Goal: Information Seeking & Learning: Learn about a topic

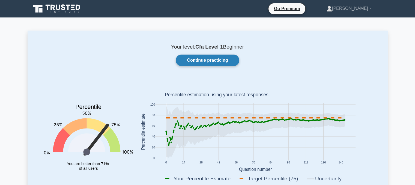
drag, startPoint x: 0, startPoint y: 0, endPoint x: 194, endPoint y: 64, distance: 204.4
click at [194, 64] on link "Continue practicing" at bounding box center [207, 60] width 63 height 11
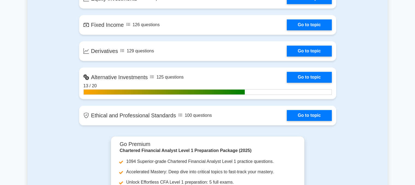
scroll to position [539, 0]
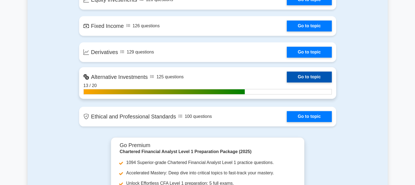
click at [295, 73] on link "Go to topic" at bounding box center [308, 76] width 45 height 11
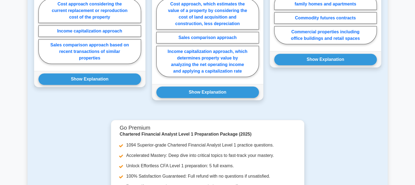
scroll to position [615, 0]
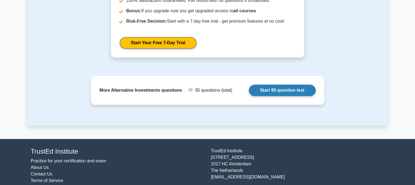
click at [277, 84] on link "Start 95 question test" at bounding box center [282, 89] width 67 height 11
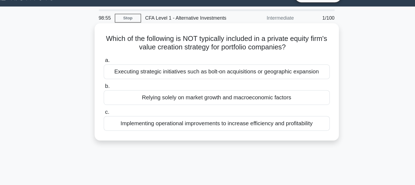
click at [175, 92] on div "Relying solely on market growth and macroeconomic factors" at bounding box center [207, 88] width 177 height 11
click at [119, 81] on input "b. Relying solely on market growth and macroeconomic factors" at bounding box center [119, 80] width 0 height 4
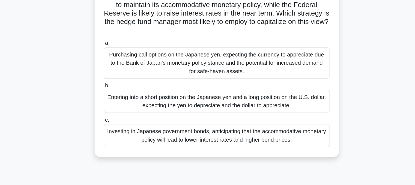
scroll to position [25, 0]
click at [167, 147] on div "Investing in Japanese government bonds, anticipating that the accommodative mon…" at bounding box center [207, 146] width 177 height 18
click at [119, 136] on input "c. Investing in Japanese government bonds, anticipating that the accommodative …" at bounding box center [119, 134] width 0 height 4
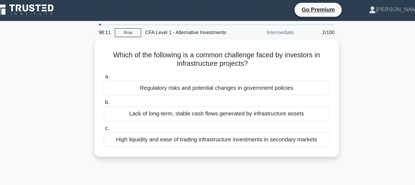
scroll to position [0, 0]
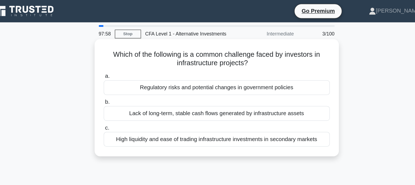
click at [177, 68] on div "Regulatory risks and potential changes in government policies" at bounding box center [207, 68] width 177 height 11
click at [119, 61] on input "a. Regulatory risks and potential changes in government policies" at bounding box center [119, 60] width 0 height 4
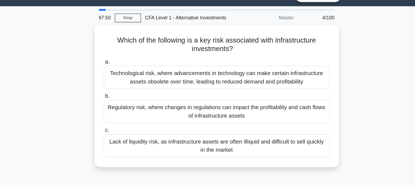
click at [177, 80] on div "Technological risk, where advancements in technology can make certain infrastru…" at bounding box center [207, 73] width 177 height 18
click at [119, 63] on input "a. Technological risk, where advancements in technology can make certain infras…" at bounding box center [119, 61] width 0 height 4
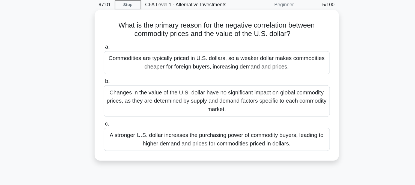
click at [163, 73] on div "Commodities are typically priced in U.S. dollars, so a weaker dollar makes comm…" at bounding box center [207, 72] width 177 height 18
click at [119, 61] on input "a. Commodities are typically priced in U.S. dollars, so a weaker dollar makes c…" at bounding box center [119, 60] width 0 height 4
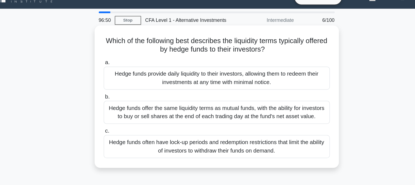
click at [167, 122] on div "Hedge funds often have lock-up periods and redemption restrictions that limit t…" at bounding box center [207, 125] width 177 height 18
click at [119, 115] on input "c. Hedge funds often have lock-up periods and redemption restrictions that limi…" at bounding box center [119, 113] width 0 height 4
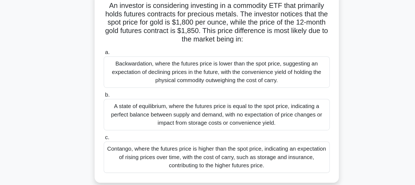
scroll to position [1, 0]
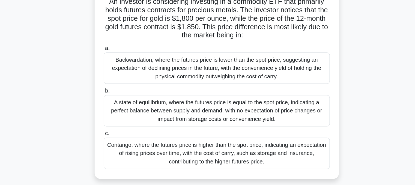
click at [178, 161] on div "Contango, where the futures price is higher than the spot price, indicating an …" at bounding box center [207, 160] width 177 height 25
click at [119, 146] on input "c. Contango, where the futures price is higher than the spot price, indicating …" at bounding box center [119, 145] width 0 height 4
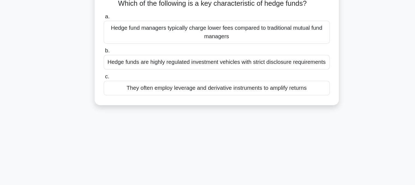
scroll to position [0, 0]
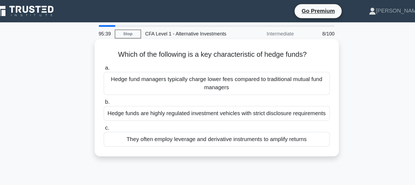
click at [200, 108] on div "They often employ leverage and derivative instruments to amplify returns" at bounding box center [207, 108] width 177 height 11
click at [119, 102] on input "c. They often employ leverage and derivative instruments to amplify returns" at bounding box center [119, 100] width 0 height 4
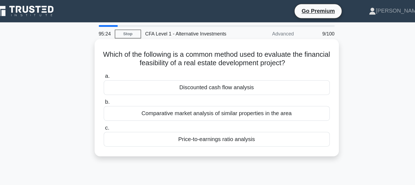
click at [192, 89] on div "Comparative market analysis of similar properties in the area" at bounding box center [207, 88] width 177 height 11
click at [119, 81] on input "b. Comparative market analysis of similar properties in the area" at bounding box center [119, 80] width 0 height 4
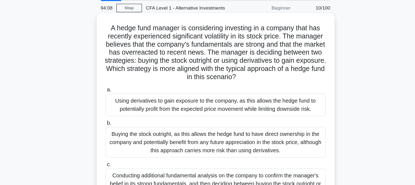
scroll to position [19, 0]
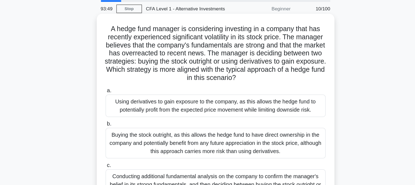
click at [182, 84] on div "Using derivatives to gain exposure to the company, as this allows the hedge fun…" at bounding box center [207, 86] width 177 height 18
click at [119, 75] on input "a. Using derivatives to gain exposure to the company, as this allows the hedge …" at bounding box center [119, 74] width 0 height 4
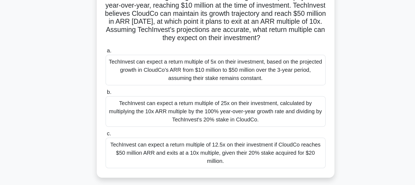
scroll to position [29, 0]
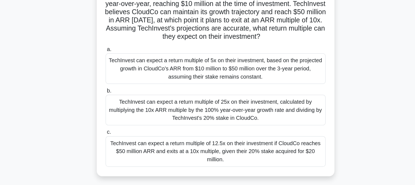
click at [192, 153] on div "TechInvest can expect a return multiple of 12.5x on their investment if CloudCo…" at bounding box center [207, 152] width 177 height 25
click at [119, 138] on input "c. TechInvest can expect a return multiple of 12.5x on their investment if Clou…" at bounding box center [119, 137] width 0 height 4
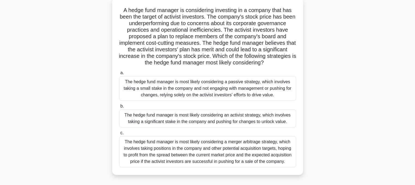
scroll to position [32, 0]
click at [174, 89] on div "The hedge fund manager is most likely considering a passive strategy, which inv…" at bounding box center [207, 88] width 177 height 25
click at [119, 75] on input "a. The hedge fund manager is most likely considering a passive strategy, which …" at bounding box center [119, 73] width 0 height 4
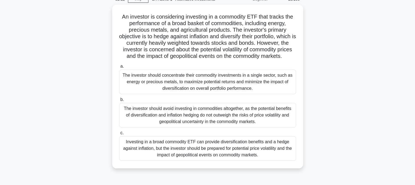
scroll to position [28, 0]
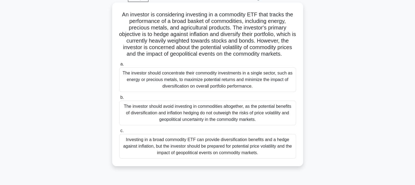
click at [215, 156] on div "Investing in a broad commodity ETF can provide diversification benefits and a h…" at bounding box center [207, 146] width 177 height 25
click at [119, 132] on input "c. Investing in a broad commodity ETF can provide diversification benefits and …" at bounding box center [119, 131] width 0 height 4
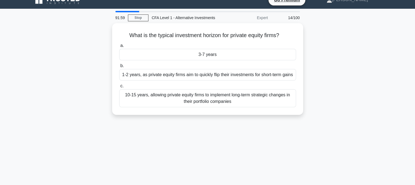
scroll to position [4, 0]
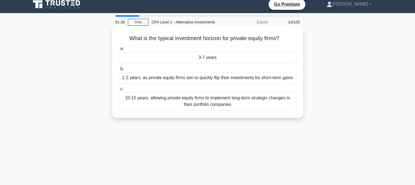
click at [166, 56] on div "3-7 years" at bounding box center [207, 57] width 177 height 11
click at [119, 50] on input "a. 3-7 years" at bounding box center [119, 49] width 0 height 4
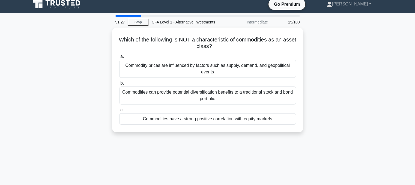
scroll to position [0, 0]
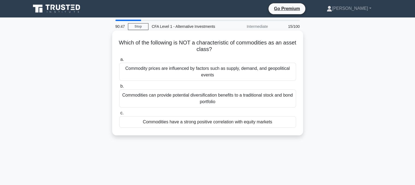
click at [175, 77] on div "Commodity prices are influenced by factors such as supply, demand, and geopolit…" at bounding box center [207, 72] width 177 height 18
click at [119, 61] on input "a. Commodity prices are influenced by factors such as supply, demand, and geopo…" at bounding box center [119, 60] width 0 height 4
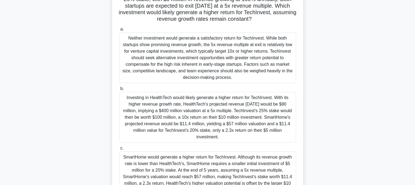
scroll to position [71, 0]
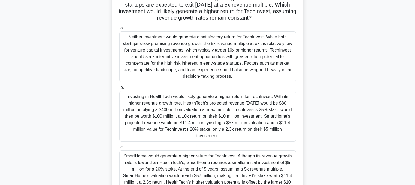
click at [184, 109] on div "Investing in HealthTech would likely generate a higher return for TechInvest. W…" at bounding box center [207, 116] width 177 height 51
click at [119, 89] on input "b. Investing in HealthTech would likely generate a higher return for TechInvest…" at bounding box center [119, 88] width 0 height 4
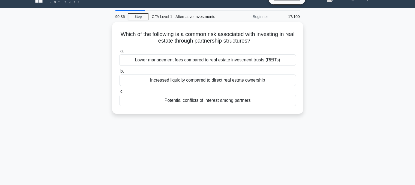
scroll to position [9, 0]
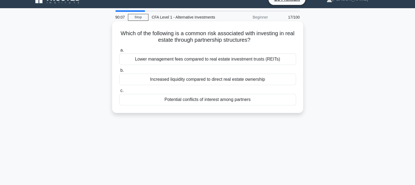
click at [187, 100] on div "Potential conflicts of interest among partners" at bounding box center [207, 99] width 177 height 11
click at [119, 92] on input "c. Potential conflicts of interest among partners" at bounding box center [119, 91] width 0 height 4
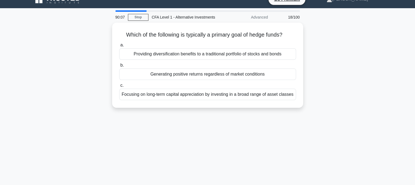
scroll to position [0, 0]
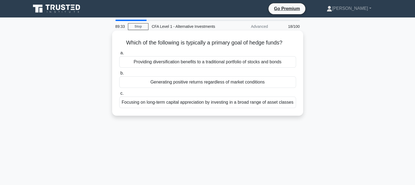
click at [144, 84] on div "Generating positive returns regardless of market conditions" at bounding box center [207, 81] width 177 height 11
click at [119, 75] on input "b. Generating positive returns regardless of market conditions" at bounding box center [119, 73] width 0 height 4
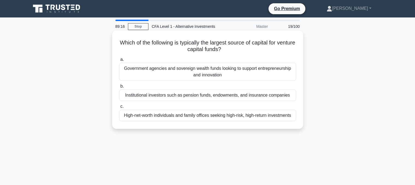
click at [143, 97] on div "Institutional investors such as pension funds, endowments, and insurance compan…" at bounding box center [207, 94] width 177 height 11
click at [119, 88] on input "b. Institutional investors such as pension funds, endowments, and insurance com…" at bounding box center [119, 86] width 0 height 4
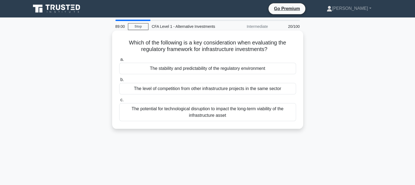
click at [158, 66] on div "The stability and predictability of the regulatory environment" at bounding box center [207, 68] width 177 height 11
click at [119, 61] on input "a. The stability and predictability of the regulatory environment" at bounding box center [119, 60] width 0 height 4
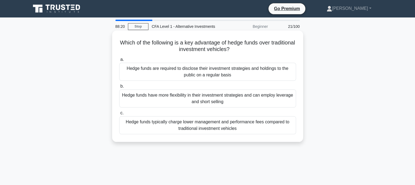
click at [186, 125] on div "Hedge funds typically charge lower management and performance fees compared to …" at bounding box center [207, 125] width 177 height 18
click at [119, 115] on input "c. Hedge funds typically charge lower management and performance fees compared …" at bounding box center [119, 113] width 0 height 4
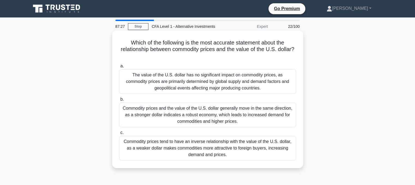
click at [210, 145] on div "Commodity prices tend to have an inverse relationship with the value of the U.S…" at bounding box center [207, 148] width 177 height 25
click at [119, 134] on input "c. Commodity prices tend to have an inverse relationship with the value of the …" at bounding box center [119, 133] width 0 height 4
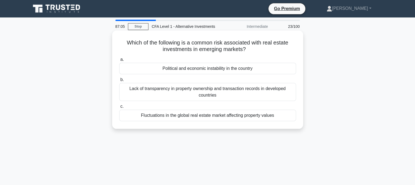
click at [158, 93] on div "Lack of transparency in property ownership and transaction records in developed…" at bounding box center [207, 92] width 177 height 18
click at [119, 81] on input "b. Lack of transparency in property ownership and transaction records in develo…" at bounding box center [119, 80] width 0 height 4
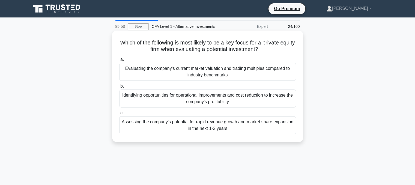
click at [149, 102] on div "Identifying opportunities for operational improvements and cost reduction to in…" at bounding box center [207, 98] width 177 height 18
click at [119, 88] on input "b. Identifying opportunities for operational improvements and cost reduction to…" at bounding box center [119, 86] width 0 height 4
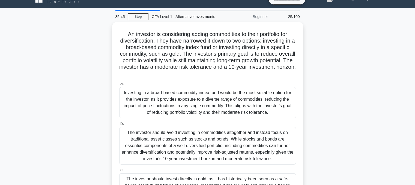
scroll to position [10, 0]
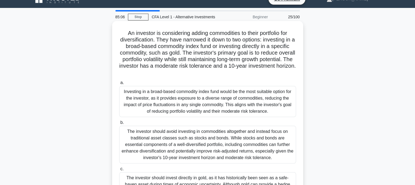
click at [190, 100] on div "Investing in a broad-based commodity index fund would be the most suitable opti…" at bounding box center [207, 101] width 177 height 31
click at [119, 84] on input "a. Investing in a broad-based commodity index fund would be the most suitable o…" at bounding box center [119, 83] width 0 height 4
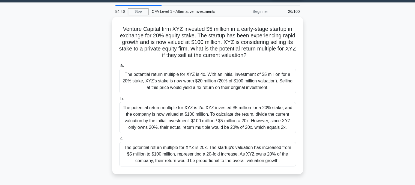
scroll to position [13, 0]
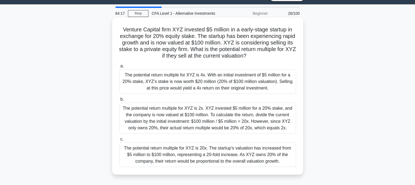
click at [198, 156] on div "The potential return multiple for XYZ is 20x. The startup's valuation has incre…" at bounding box center [207, 154] width 177 height 25
click at [119, 141] on input "c. The potential return multiple for XYZ is 20x. The startup's valuation has in…" at bounding box center [119, 139] width 0 height 4
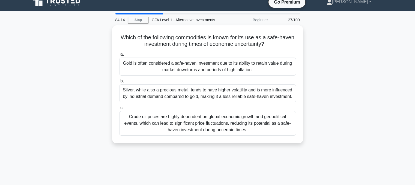
scroll to position [7, 0]
click at [198, 150] on div "83:55 Stop CFA Level 1 - Alternative Investments Beginner 27/100 Which of the f…" at bounding box center [208, 149] width 360 height 273
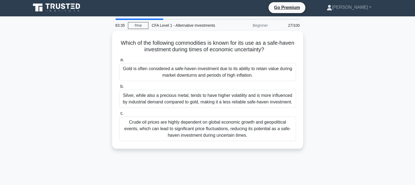
scroll to position [0, 0]
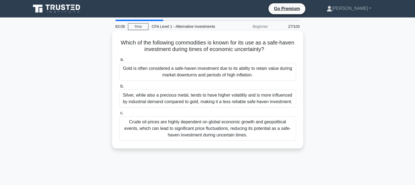
click at [277, 76] on div "Gold is often considered a safe-haven investment due to its ability to retain v…" at bounding box center [207, 72] width 177 height 18
click at [119, 61] on input "a. Gold is often considered a safe-haven investment due to its ability to retai…" at bounding box center [119, 60] width 0 height 4
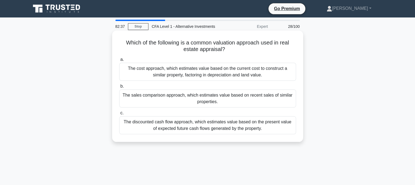
click at [280, 123] on div "The discounted cash flow approach, which estimates value based on the present v…" at bounding box center [207, 125] width 177 height 18
click at [119, 115] on input "c. The discounted cash flow approach, which estimates value based on the presen…" at bounding box center [119, 113] width 0 height 4
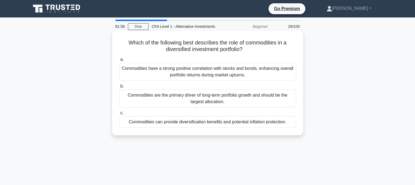
click at [242, 122] on div "Commodities can provide diversification benefits and potential inflation protec…" at bounding box center [207, 121] width 177 height 11
click at [119, 115] on input "c. Commodities can provide diversification benefits and potential inflation pro…" at bounding box center [119, 113] width 0 height 4
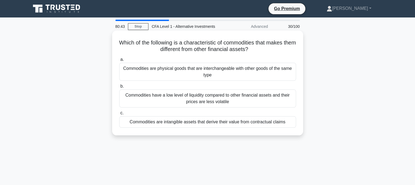
click at [239, 75] on div "Commodities are physical goods that are interchangeable with other goods of the…" at bounding box center [207, 72] width 177 height 18
click at [119, 61] on input "a. Commodities are physical goods that are interchangeable with other goods of …" at bounding box center [119, 60] width 0 height 4
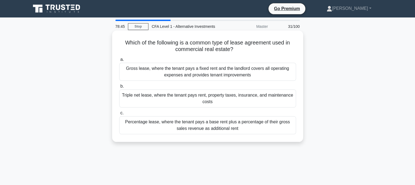
click at [216, 79] on div "Gross lease, where the tenant pays a fixed rent and the landlord covers all ope…" at bounding box center [207, 72] width 177 height 18
click at [119, 61] on input "a. Gross lease, where the tenant pays a fixed rent and the landlord covers all …" at bounding box center [119, 60] width 0 height 4
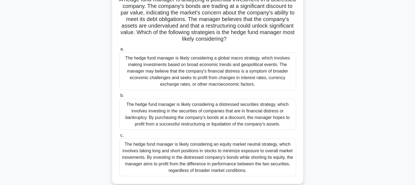
scroll to position [40, 0]
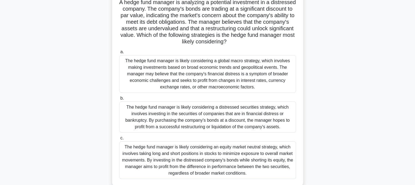
click at [190, 81] on div "The hedge fund manager is likely considering a global macro strategy, which inv…" at bounding box center [207, 74] width 177 height 38
click at [119, 54] on input "a. The hedge fund manager is likely considering a global macro strategy, which …" at bounding box center [119, 52] width 0 height 4
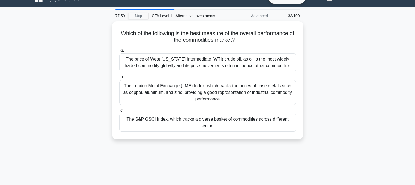
scroll to position [0, 0]
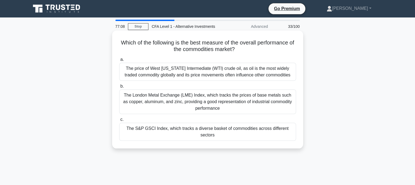
click at [200, 130] on div "The S&P GSCI Index, which tracks a diverse basket of commodities across differe…" at bounding box center [207, 132] width 177 height 18
click at [119, 121] on input "c. The S&P GSCI Index, which tracks a diverse basket of commodities across diff…" at bounding box center [119, 120] width 0 height 4
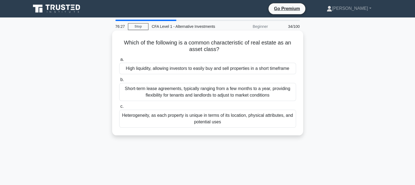
click at [197, 119] on div "Heterogeneity, as each property is unique in terms of its location, physical at…" at bounding box center [207, 119] width 177 height 18
click at [119, 108] on input "c. Heterogeneity, as each property is unique in terms of its location, physical…" at bounding box center [119, 107] width 0 height 4
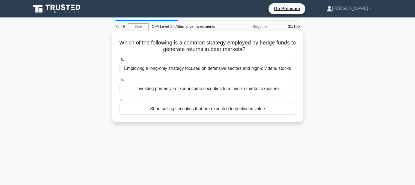
click at [165, 85] on div "Investing primarily in fixed-income securities to minimize market exposure" at bounding box center [207, 88] width 177 height 11
click at [119, 81] on input "b. Investing primarily in fixed-income securities to minimize market exposure" at bounding box center [119, 80] width 0 height 4
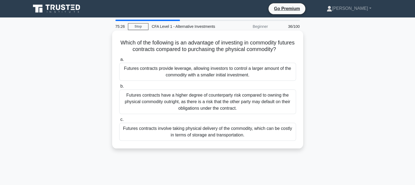
click at [164, 106] on div "Futures contracts have a higher degree of counterparty risk compared to owning …" at bounding box center [207, 101] width 177 height 25
click at [119, 88] on input "b. Futures contracts have a higher degree of counterparty risk compared to owni…" at bounding box center [119, 86] width 0 height 4
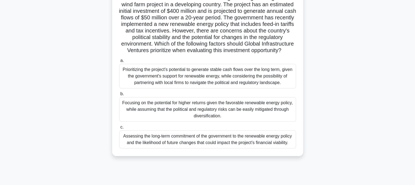
scroll to position [44, 0]
click at [158, 89] on div "Prioritizing the project's potential to generate stable cash flows over the lon…" at bounding box center [207, 76] width 177 height 25
click at [119, 63] on input "a. Prioritizing the project's potential to generate stable cash flows over the …" at bounding box center [119, 61] width 0 height 4
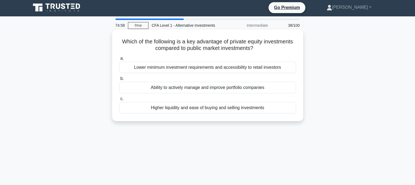
scroll to position [0, 0]
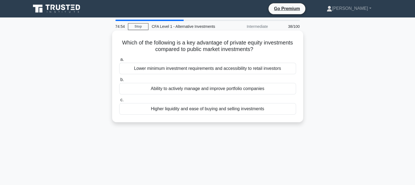
click at [176, 89] on div "Ability to actively manage and improve portfolio companies" at bounding box center [207, 88] width 177 height 11
click at [119, 81] on input "b. Ability to actively manage and improve portfolio companies" at bounding box center [119, 80] width 0 height 4
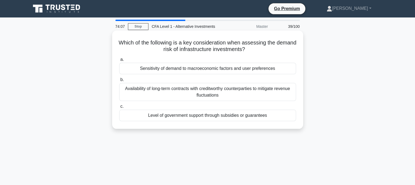
click at [143, 72] on div "Sensitivity of demand to macroeconomic factors and user preferences" at bounding box center [207, 68] width 177 height 11
click at [119, 61] on input "a. Sensitivity of demand to macroeconomic factors and user preferences" at bounding box center [119, 60] width 0 height 4
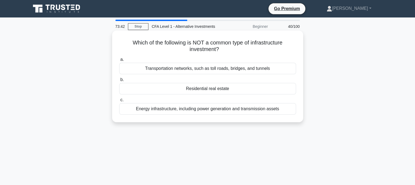
click at [156, 87] on div "Residential real estate" at bounding box center [207, 88] width 177 height 11
click at [119, 81] on input "b. Residential real estate" at bounding box center [119, 80] width 0 height 4
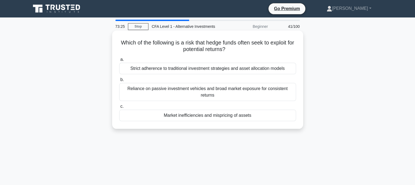
click at [173, 72] on div "Strict adherence to traditional investment strategies and asset allocation mode…" at bounding box center [207, 68] width 177 height 11
click at [119, 61] on input "a. Strict adherence to traditional investment strategies and asset allocation m…" at bounding box center [119, 60] width 0 height 4
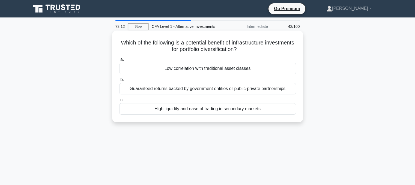
click at [173, 70] on div "Low correlation with traditional asset classes" at bounding box center [207, 68] width 177 height 11
click at [119, 61] on input "a. Low correlation with traditional asset classes" at bounding box center [119, 60] width 0 height 4
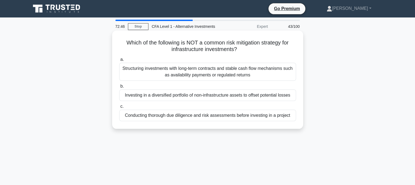
click at [148, 115] on div "Conducting thorough due diligence and risk assessments before investing in a pr…" at bounding box center [207, 115] width 177 height 11
click at [119, 108] on input "c. Conducting thorough due diligence and risk assessments before investing in a…" at bounding box center [119, 107] width 0 height 4
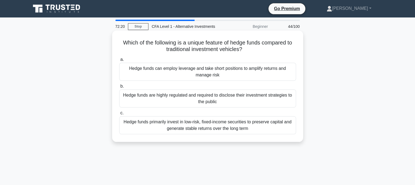
click at [172, 96] on div "Hedge funds are highly regulated and required to disclose their investment stra…" at bounding box center [207, 98] width 177 height 18
click at [119, 88] on input "b. Hedge funds are highly regulated and required to disclose their investment s…" at bounding box center [119, 86] width 0 height 4
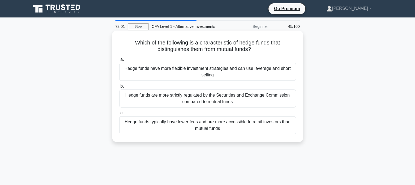
click at [174, 130] on div "Hedge funds typically have lower fees and are more accessible to retail investo…" at bounding box center [207, 125] width 177 height 18
click at [119, 115] on input "c. Hedge funds typically have lower fees and are more accessible to retail inve…" at bounding box center [119, 113] width 0 height 4
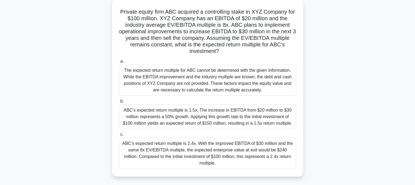
scroll to position [32, 0]
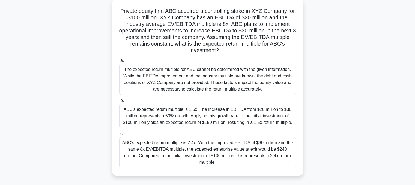
click at [173, 148] on div "ABC's expected return multiple is 2.4x. With the improved EBITDA of $30 million…" at bounding box center [207, 152] width 177 height 31
click at [119, 135] on input "c. ABC's expected return multiple is 2.4x. With the improved EBITDA of $30 mill…" at bounding box center [119, 134] width 0 height 4
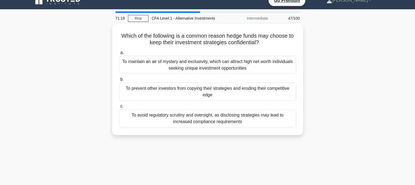
scroll to position [8, 0]
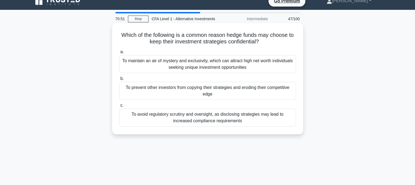
click at [226, 123] on div "To avoid regulatory scrutiny and oversight, as disclosing strategies may lead t…" at bounding box center [207, 117] width 177 height 18
click at [119, 107] on input "c. To avoid regulatory scrutiny and oversight, as disclosing strategies may lea…" at bounding box center [119, 106] width 0 height 4
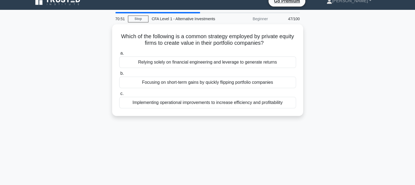
scroll to position [0, 0]
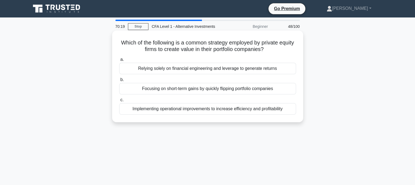
click at [214, 89] on div "Focusing on short-term gains by quickly flipping portfolio companies" at bounding box center [207, 88] width 177 height 11
click at [119, 81] on input "b. Focusing on short-term gains by quickly flipping portfolio companies" at bounding box center [119, 80] width 0 height 4
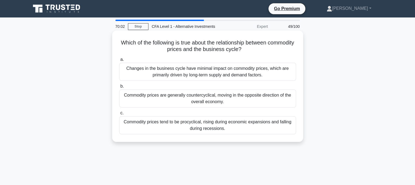
click at [217, 74] on div "Changes in the business cycle have minimal impact on commodity prices, which ar…" at bounding box center [207, 72] width 177 height 18
click at [119, 61] on input "a. Changes in the business cycle have minimal impact on commodity prices, which…" at bounding box center [119, 60] width 0 height 4
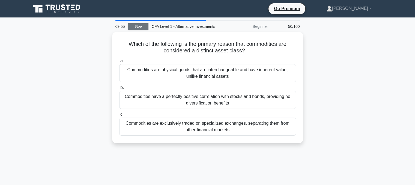
click at [138, 30] on link "Stop" at bounding box center [138, 26] width 20 height 7
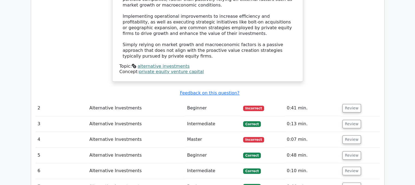
scroll to position [577, 0]
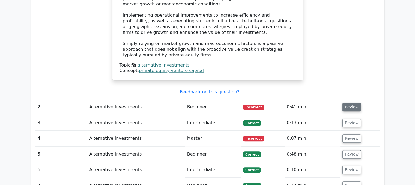
click at [342, 103] on button "Review" at bounding box center [351, 107] width 19 height 8
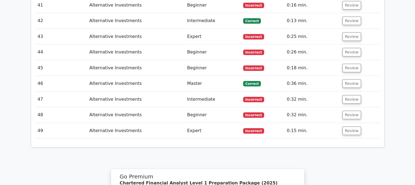
scroll to position [1658, 0]
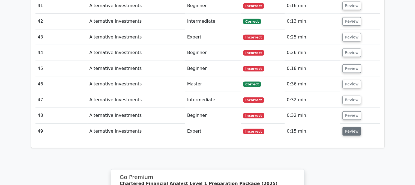
click at [343, 127] on button "Review" at bounding box center [351, 131] width 19 height 8
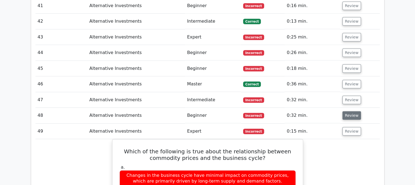
click at [351, 111] on button "Review" at bounding box center [351, 115] width 19 height 8
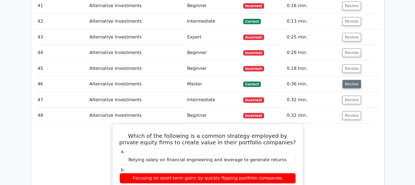
click at [351, 80] on button "Review" at bounding box center [351, 84] width 19 height 8
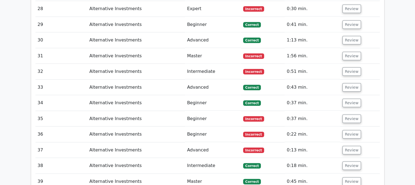
scroll to position [1451, 0]
click at [352, 162] on button "Review" at bounding box center [351, 166] width 19 height 8
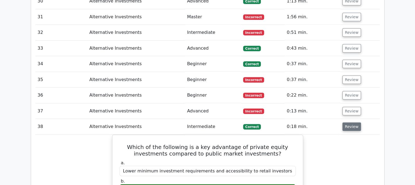
scroll to position [1490, 0]
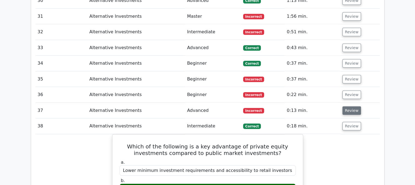
click at [349, 106] on button "Review" at bounding box center [351, 110] width 19 height 8
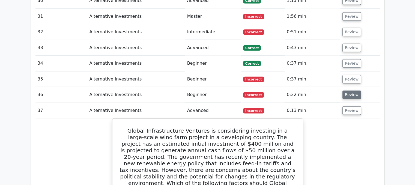
click at [345, 90] on button "Review" at bounding box center [351, 94] width 19 height 8
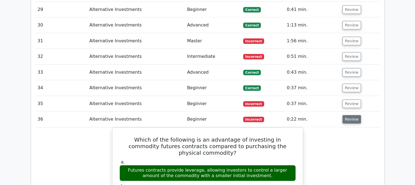
scroll to position [1463, 0]
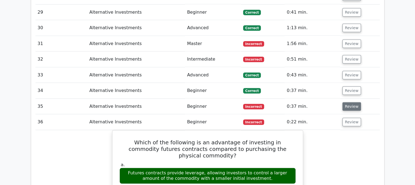
click at [347, 102] on button "Review" at bounding box center [351, 106] width 19 height 8
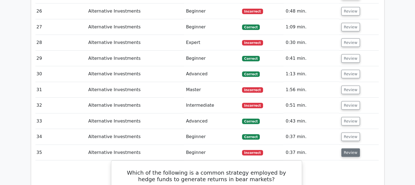
scroll to position [1417, 0]
click at [345, 133] on button "Review" at bounding box center [350, 137] width 19 height 8
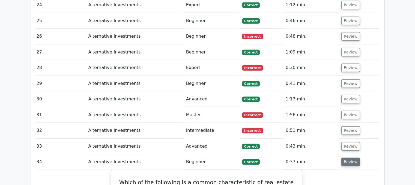
scroll to position [1392, 0]
click at [346, 142] on button "Review" at bounding box center [350, 146] width 19 height 8
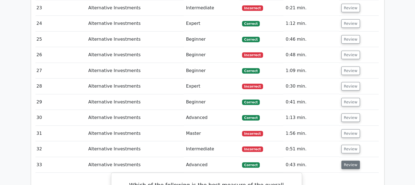
scroll to position [1373, 0]
click at [346, 145] on button "Review" at bounding box center [350, 149] width 19 height 8
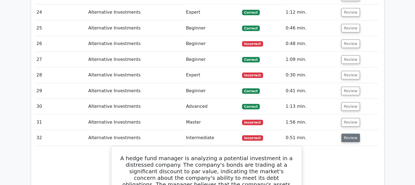
scroll to position [1384, 0]
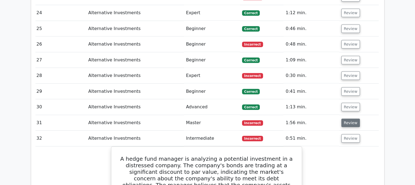
click at [348, 119] on button "Review" at bounding box center [350, 123] width 19 height 8
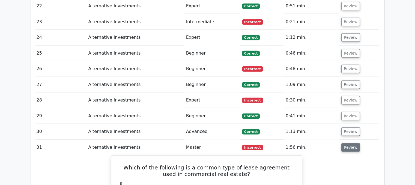
scroll to position [1356, 0]
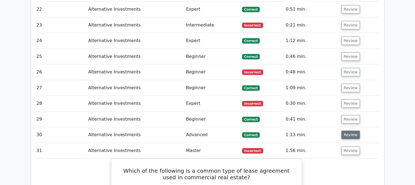
click at [349, 131] on button "Review" at bounding box center [350, 135] width 19 height 8
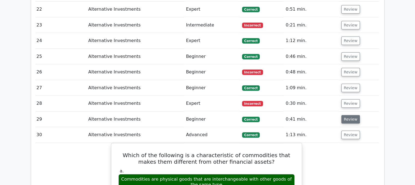
click at [348, 115] on button "Review" at bounding box center [350, 119] width 19 height 8
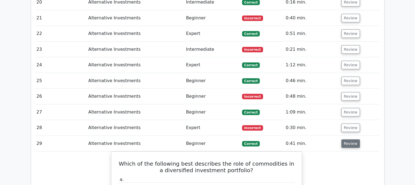
scroll to position [1331, 0]
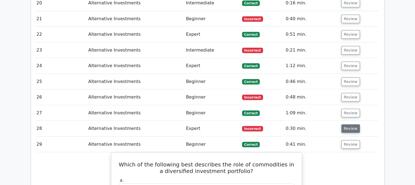
click at [348, 124] on button "Review" at bounding box center [350, 128] width 19 height 8
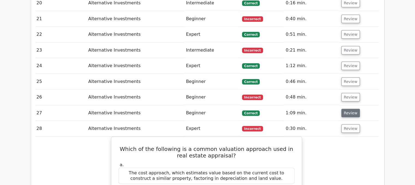
click at [344, 109] on button "Review" at bounding box center [350, 113] width 19 height 8
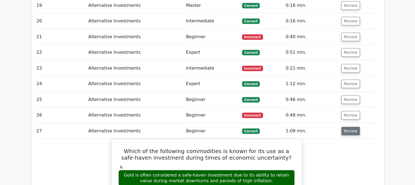
scroll to position [1309, 0]
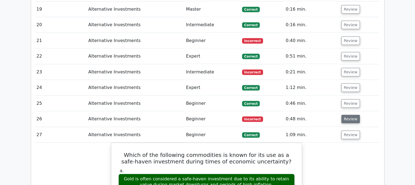
click at [346, 115] on button "Review" at bounding box center [350, 119] width 19 height 8
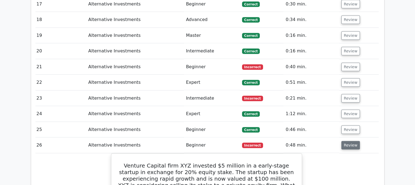
scroll to position [1283, 0]
click at [347, 126] on button "Review" at bounding box center [350, 130] width 19 height 8
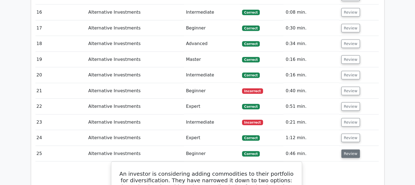
scroll to position [1259, 0]
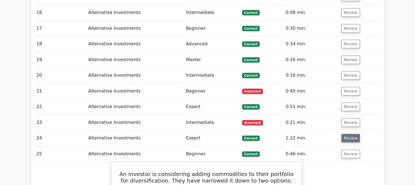
click at [346, 134] on button "Review" at bounding box center [350, 138] width 19 height 8
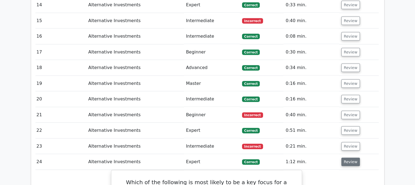
scroll to position [1233, 0]
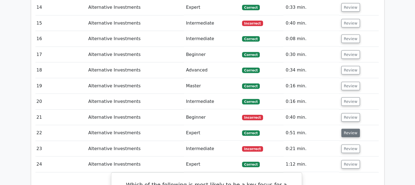
click at [345, 129] on button "Review" at bounding box center [350, 133] width 19 height 8
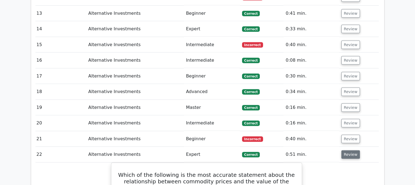
scroll to position [1211, 0]
click at [348, 135] on button "Review" at bounding box center [350, 139] width 19 height 8
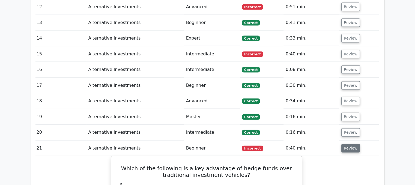
scroll to position [1201, 0]
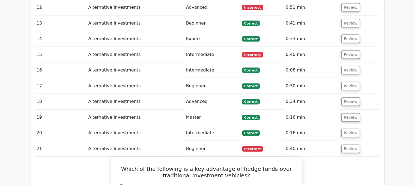
click at [347, 125] on td "Review" at bounding box center [359, 133] width 40 height 16
click at [347, 129] on button "Review" at bounding box center [350, 133] width 19 height 8
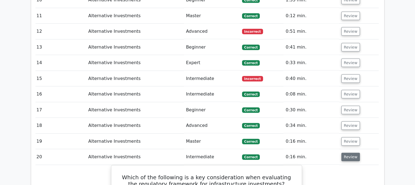
scroll to position [1176, 0]
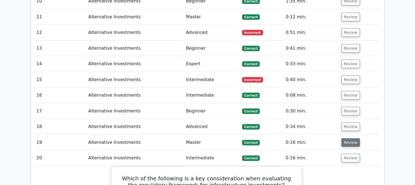
click at [348, 138] on button "Review" at bounding box center [350, 142] width 19 height 8
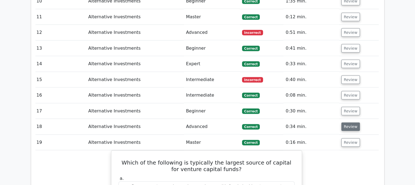
click at [352, 122] on button "Review" at bounding box center [350, 126] width 19 height 8
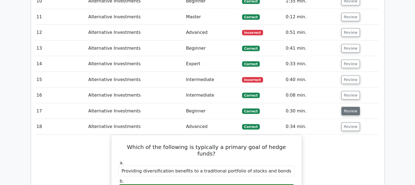
click at [352, 107] on button "Review" at bounding box center [350, 111] width 19 height 8
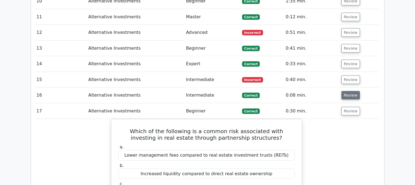
click at [353, 91] on button "Review" at bounding box center [350, 95] width 19 height 8
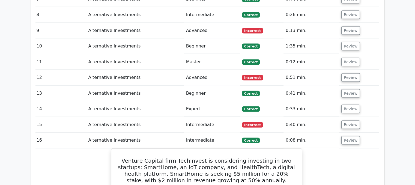
scroll to position [1131, 0]
click at [355, 121] on button "Review" at bounding box center [350, 125] width 19 height 8
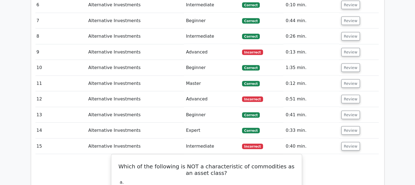
scroll to position [1107, 0]
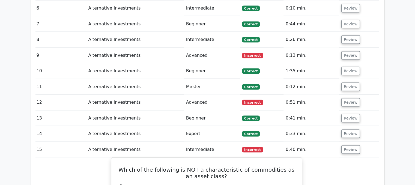
click at [347, 126] on td "Review" at bounding box center [359, 134] width 40 height 16
click at [348, 129] on button "Review" at bounding box center [350, 133] width 19 height 8
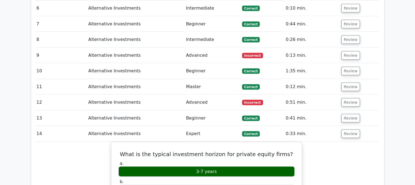
click at [346, 110] on td "Review" at bounding box center [359, 118] width 40 height 16
click at [346, 114] on button "Review" at bounding box center [350, 118] width 19 height 8
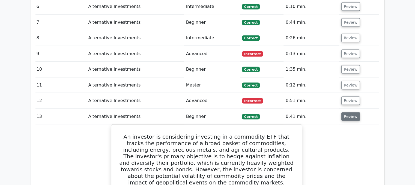
scroll to position [1102, 0]
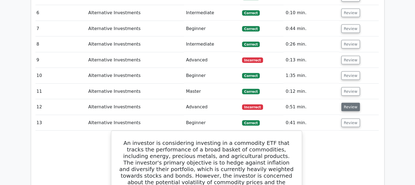
click at [348, 103] on button "Review" at bounding box center [350, 107] width 19 height 8
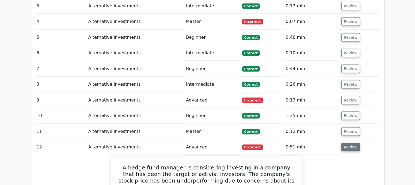
scroll to position [1062, 0]
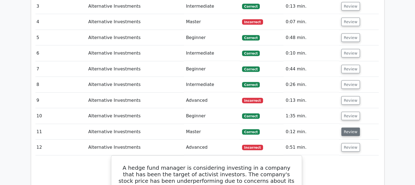
click at [353, 128] on button "Review" at bounding box center [350, 132] width 19 height 8
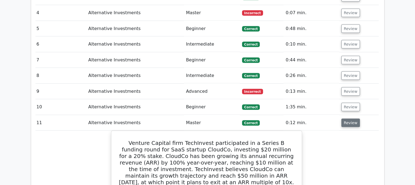
scroll to position [1070, 0]
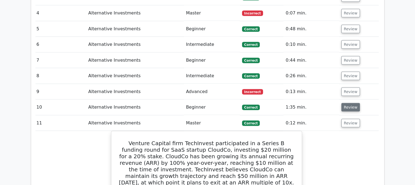
click at [346, 103] on button "Review" at bounding box center [350, 107] width 19 height 8
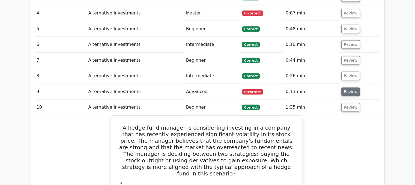
click at [345, 87] on button "Review" at bounding box center [350, 91] width 19 height 8
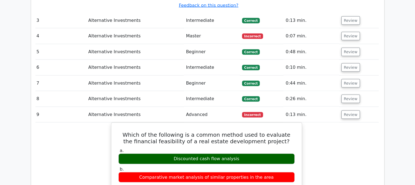
scroll to position [1047, 0]
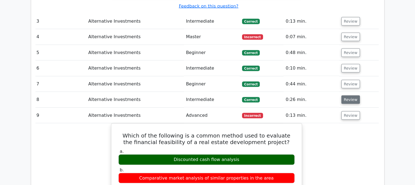
click at [349, 95] on button "Review" at bounding box center [350, 99] width 19 height 8
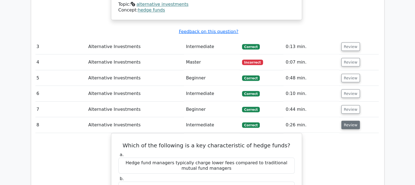
scroll to position [1022, 0]
click at [348, 105] on button "Review" at bounding box center [350, 109] width 19 height 8
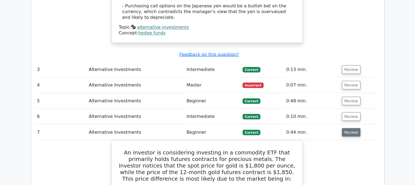
scroll to position [998, 0]
click at [354, 112] on button "Review" at bounding box center [351, 116] width 19 height 8
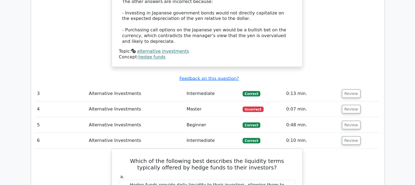
scroll to position [967, 0]
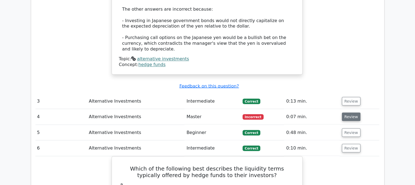
click at [343, 112] on button "Review" at bounding box center [351, 116] width 19 height 8
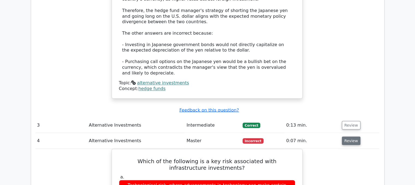
scroll to position [943, 0]
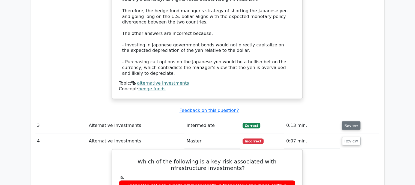
click at [349, 121] on button "Review" at bounding box center [351, 125] width 19 height 8
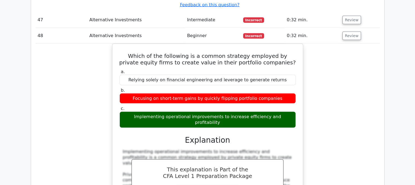
scroll to position [11468, 0]
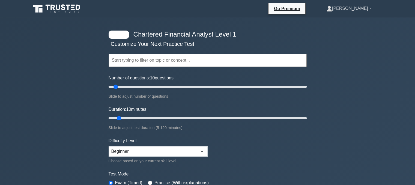
click at [332, 8] on icon at bounding box center [328, 8] width 5 height 5
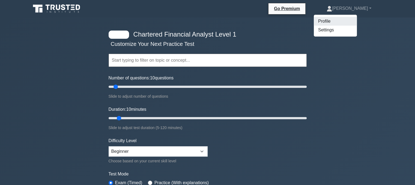
click at [357, 21] on link "Profile" at bounding box center [334, 21] width 43 height 9
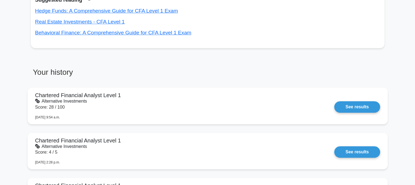
scroll to position [354, 0]
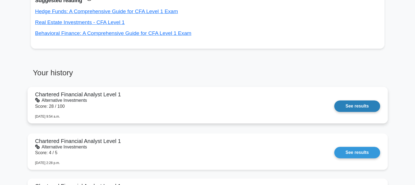
click at [334, 105] on link "See results" at bounding box center [357, 105] width 46 height 11
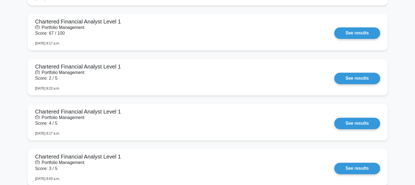
scroll to position [794, 0]
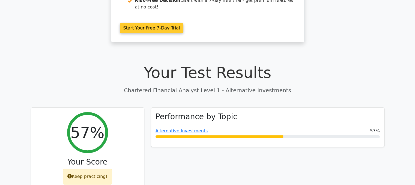
scroll to position [117, 0]
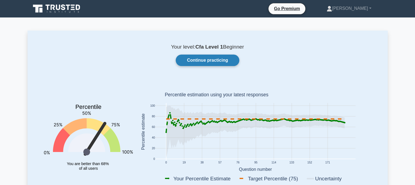
click at [189, 60] on link "Continue practicing" at bounding box center [207, 60] width 63 height 11
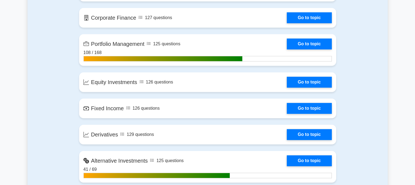
scroll to position [457, 0]
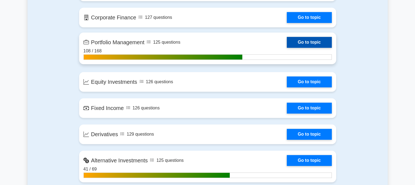
click at [295, 40] on link "Go to topic" at bounding box center [308, 42] width 45 height 11
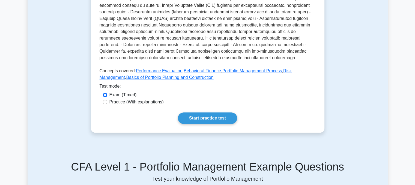
scroll to position [219, 0]
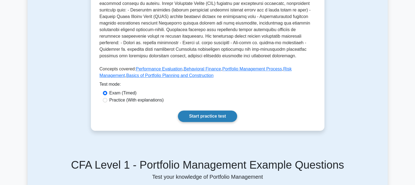
click at [223, 110] on link "Start practice test" at bounding box center [207, 115] width 59 height 11
click at [198, 110] on link "Start practice test" at bounding box center [207, 115] width 59 height 11
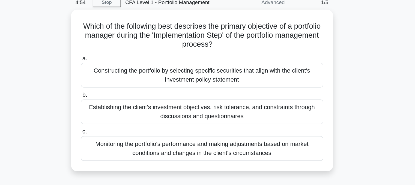
scroll to position [9, 0]
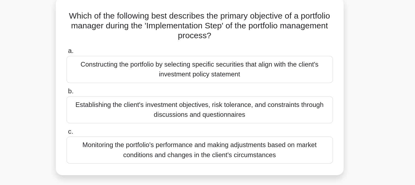
click at [194, 96] on div "Establishing the client's investment objectives, risk tolerance, and constraint…" at bounding box center [207, 96] width 177 height 18
click at [119, 85] on input "b. Establishing the client's investment objectives, risk tolerance, and constra…" at bounding box center [119, 84] width 0 height 4
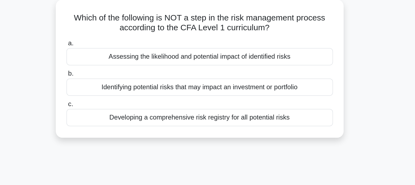
scroll to position [0, 0]
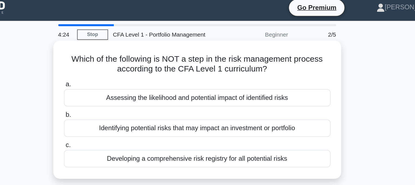
click at [198, 90] on div "Identifying potential risks that may impact an investment or portfolio" at bounding box center [207, 88] width 177 height 11
click at [119, 81] on input "b. Identifying potential risks that may impact an investment or portfolio" at bounding box center [119, 80] width 0 height 4
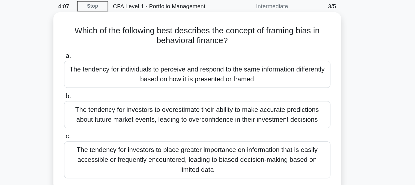
click at [201, 75] on div "The tendency for individuals to perceive and respond to the same information di…" at bounding box center [207, 72] width 177 height 18
click at [119, 61] on input "a. The tendency for individuals to perceive and respond to the same information…" at bounding box center [119, 60] width 0 height 4
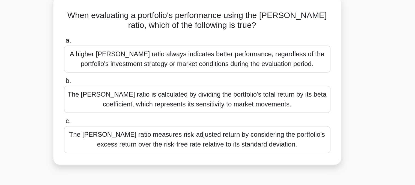
click at [192, 129] on div "The [PERSON_NAME] ratio measures risk-adjusted return by considering the portfo…" at bounding box center [207, 125] width 177 height 18
click at [119, 115] on input "c. The [PERSON_NAME] ratio measures risk-adjusted return by considering the por…" at bounding box center [119, 113] width 0 height 4
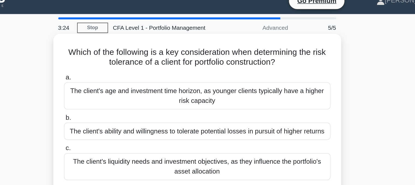
click at [186, 76] on div "The client's age and investment time horizon, as younger clients typically have…" at bounding box center [207, 72] width 177 height 18
click at [119, 61] on input "a. The client's age and investment time horizon, as younger clients typically h…" at bounding box center [119, 60] width 0 height 4
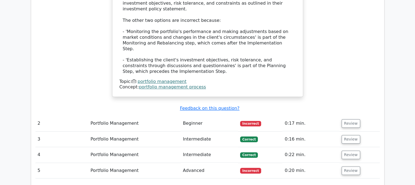
scroll to position [596, 0]
click at [346, 166] on button "Review" at bounding box center [350, 170] width 19 height 8
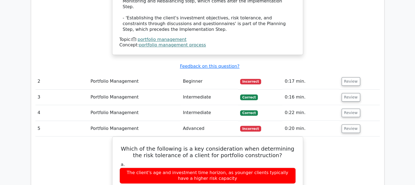
scroll to position [638, 0]
click at [342, 77] on button "Review" at bounding box center [350, 81] width 19 height 8
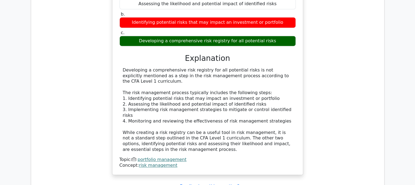
scroll to position [760, 0]
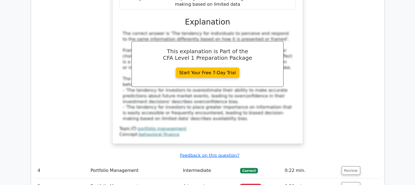
scroll to position [1066, 0]
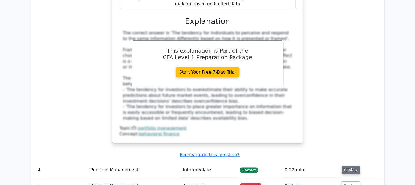
click at [352, 166] on button "Review" at bounding box center [350, 170] width 19 height 8
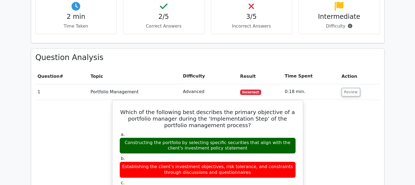
scroll to position [0, 3]
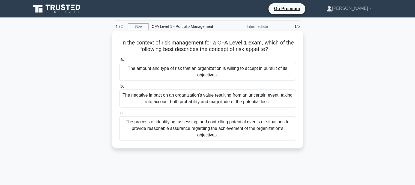
click at [188, 72] on div "The amount and type of risk that an organization is willing to accept in pursui…" at bounding box center [207, 72] width 177 height 18
click at [119, 61] on input "a. The amount and type of risk that an organization is willing to accept in pur…" at bounding box center [119, 60] width 0 height 4
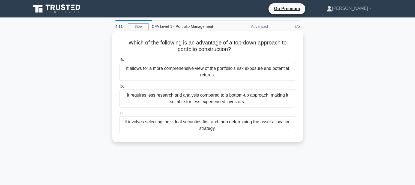
click at [189, 74] on div "It allows for a more comprehensive view of the portfolio's risk exposure and po…" at bounding box center [207, 72] width 177 height 18
click at [119, 61] on input "a. It allows for a more comprehensive view of the portfolio's risk exposure and…" at bounding box center [119, 60] width 0 height 4
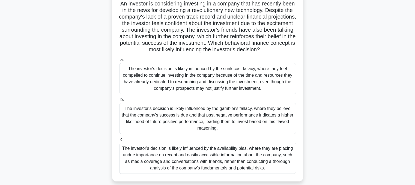
scroll to position [41, 0]
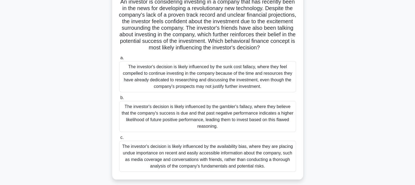
click at [216, 163] on div "The investor's decision is likely influenced by the availability bias, where th…" at bounding box center [207, 156] width 177 height 31
click at [119, 139] on input "c. The investor's decision is likely influenced by the availability bias, where…" at bounding box center [119, 138] width 0 height 4
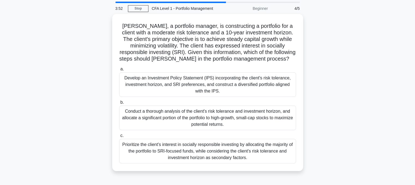
scroll to position [18, 0]
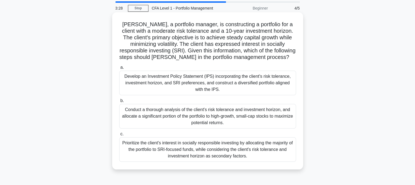
click at [231, 78] on div "Develop an Investment Policy Statement (IPS) incorporating the client's risk to…" at bounding box center [207, 83] width 177 height 25
click at [119, 69] on input "a. Develop an Investment Policy Statement (IPS) incorporating the client's risk…" at bounding box center [119, 68] width 0 height 4
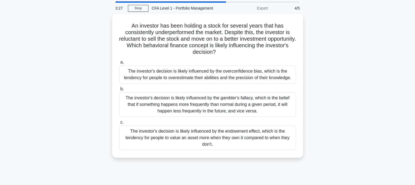
scroll to position [0, 0]
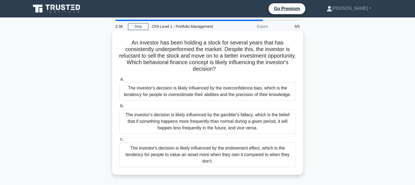
click at [246, 158] on div "The investor's decision is likely influenced by the endowment effect, which is …" at bounding box center [207, 154] width 177 height 25
click at [119, 141] on input "c. The investor's decision is likely influenced by the endowment effect, which …" at bounding box center [119, 139] width 0 height 4
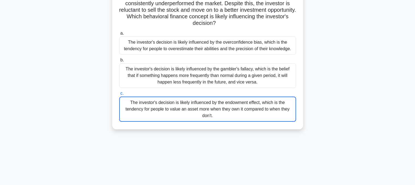
scroll to position [58, 0]
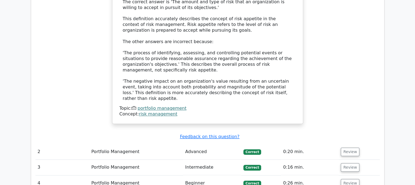
scroll to position [573, 0]
